Goal: Task Accomplishment & Management: Use online tool/utility

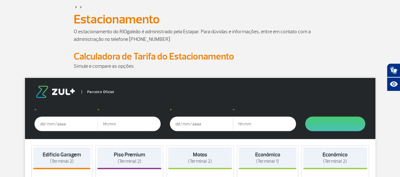
scroll to position [37, 0]
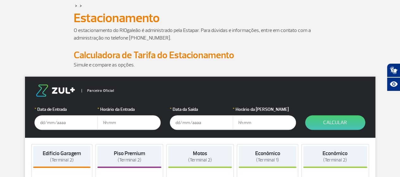
click at [64, 120] on input "text" at bounding box center [65, 122] width 63 height 15
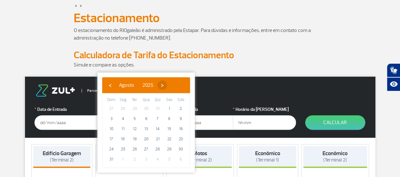
click at [167, 85] on span "›" at bounding box center [161, 84] width 9 height 9
click at [145, 128] on span "17" at bounding box center [146, 129] width 10 height 10
type input "[DATE]"
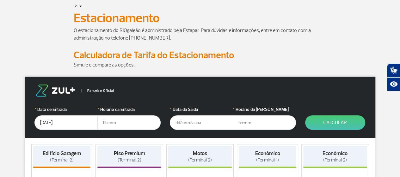
click at [118, 125] on input "text" at bounding box center [128, 122] width 63 height 15
type input "08:00"
click at [187, 121] on input "text" at bounding box center [201, 122] width 63 height 15
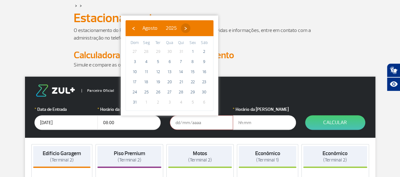
click at [190, 28] on span "›" at bounding box center [185, 27] width 9 height 9
click at [136, 82] on span "21" at bounding box center [135, 82] width 10 height 10
type input "[DATE]"
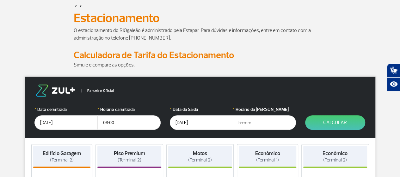
click at [254, 126] on input "text" at bounding box center [264, 122] width 63 height 15
type input "21:00"
click at [320, 119] on button "Calcular" at bounding box center [335, 122] width 60 height 15
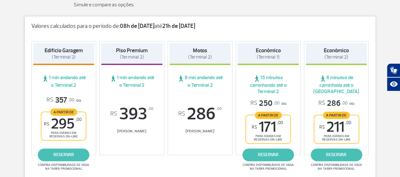
scroll to position [97, 0]
